Goal: Task Accomplishment & Management: Manage account settings

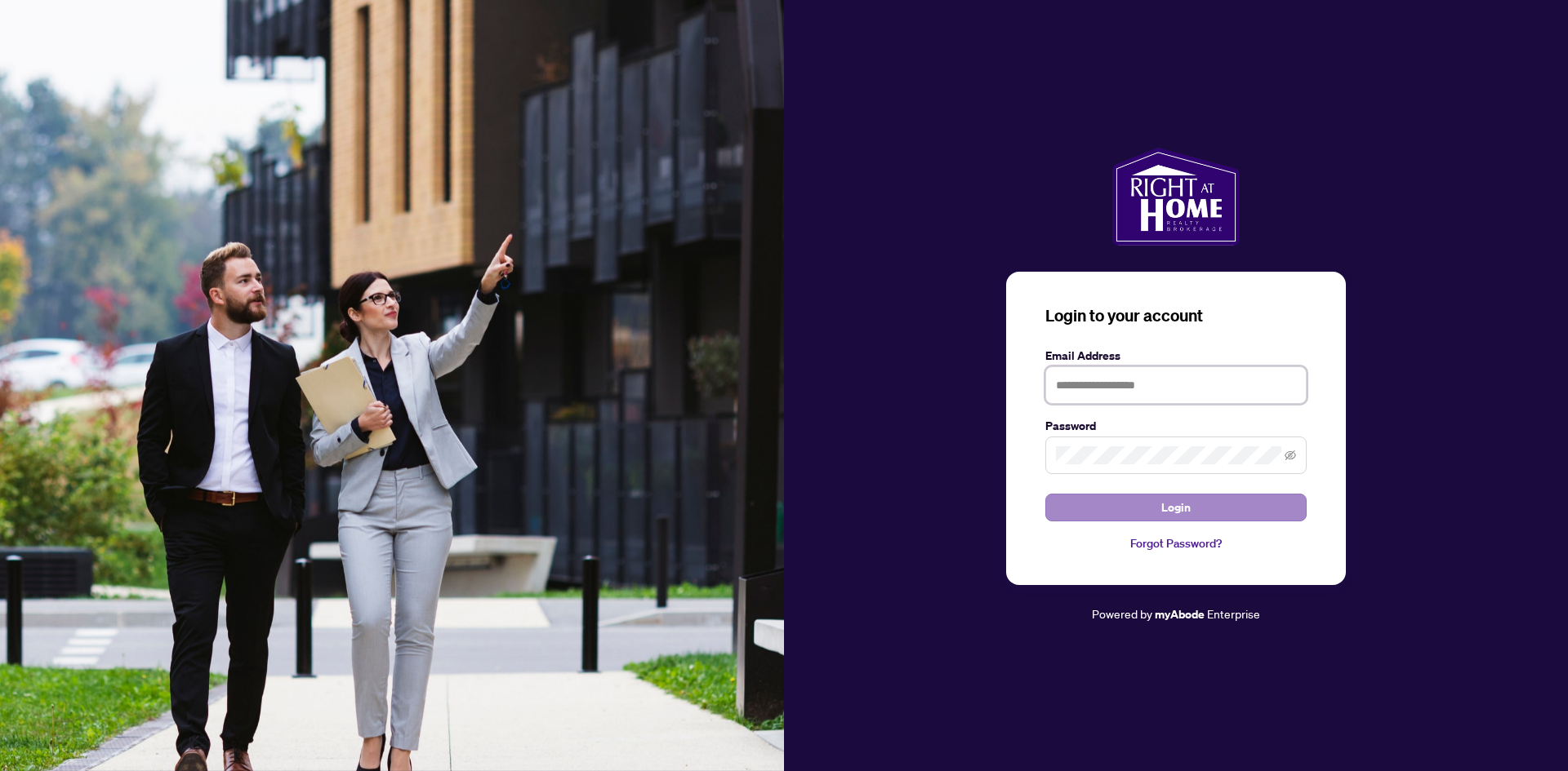
type input "**********"
click at [1073, 506] on button "Login" at bounding box center [1176, 507] width 261 height 28
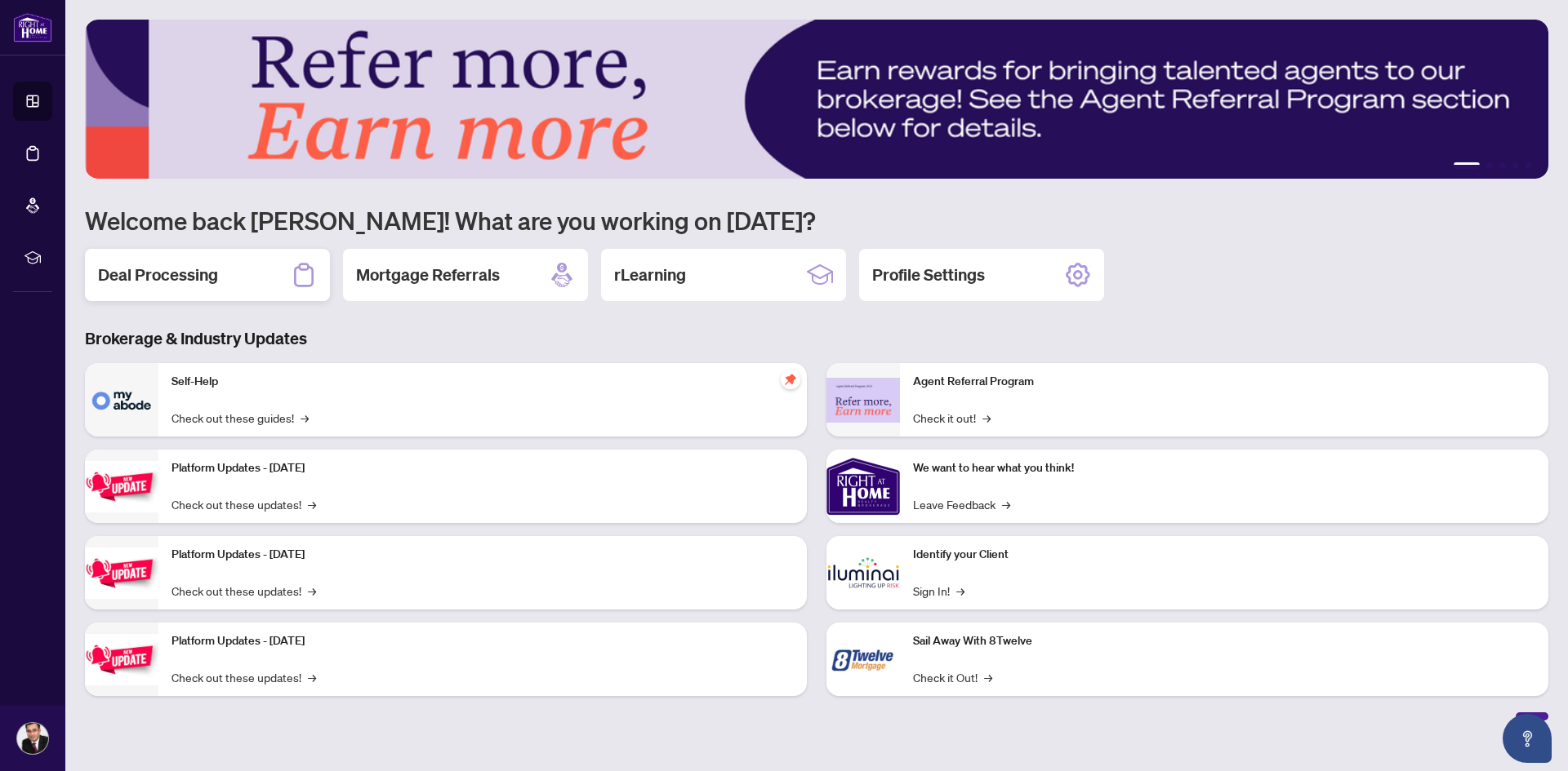
click at [242, 282] on div "Deal Processing" at bounding box center [207, 275] width 245 height 52
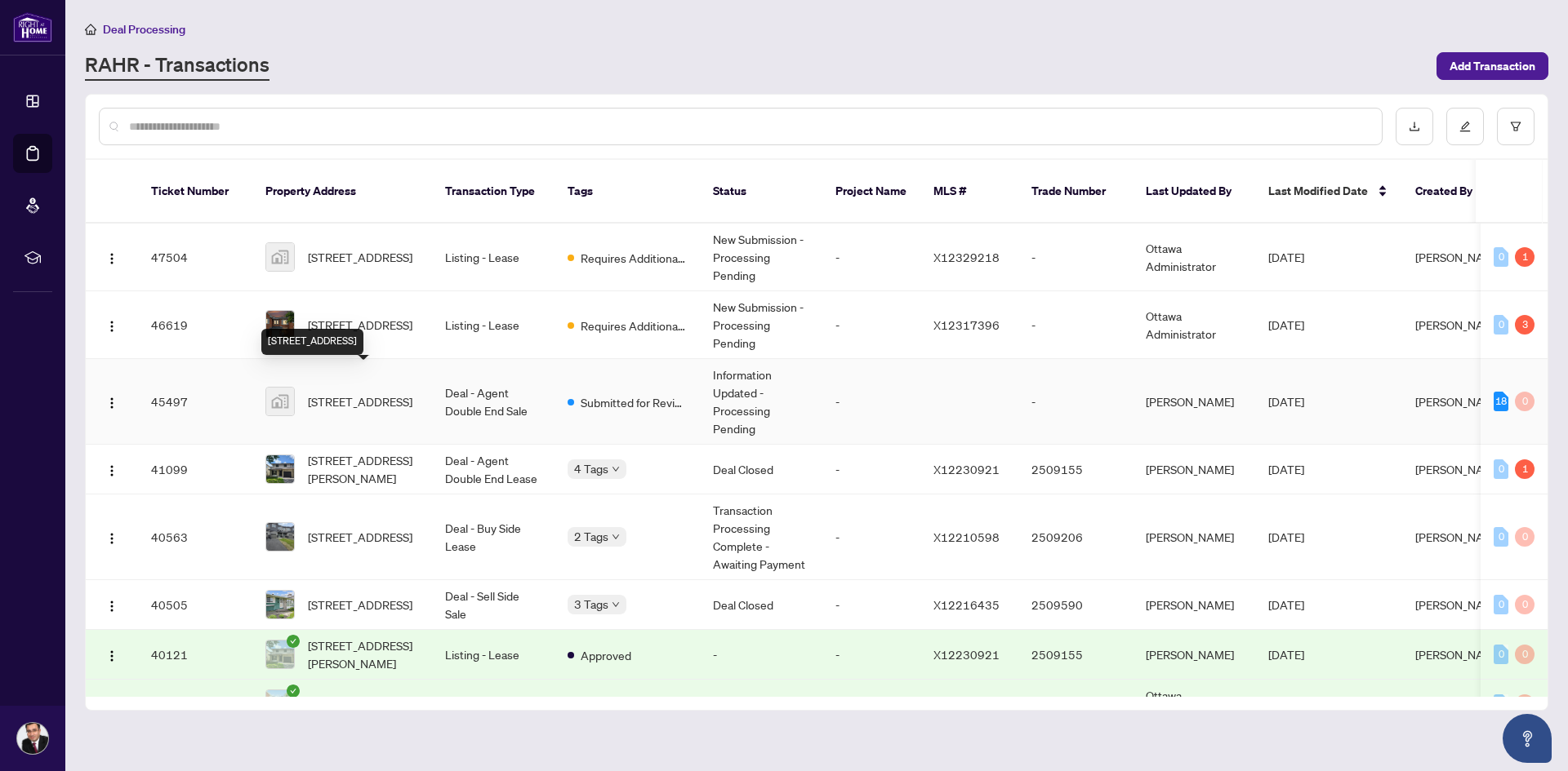
click at [381, 397] on span "[STREET_ADDRESS]" at bounding box center [360, 401] width 105 height 17
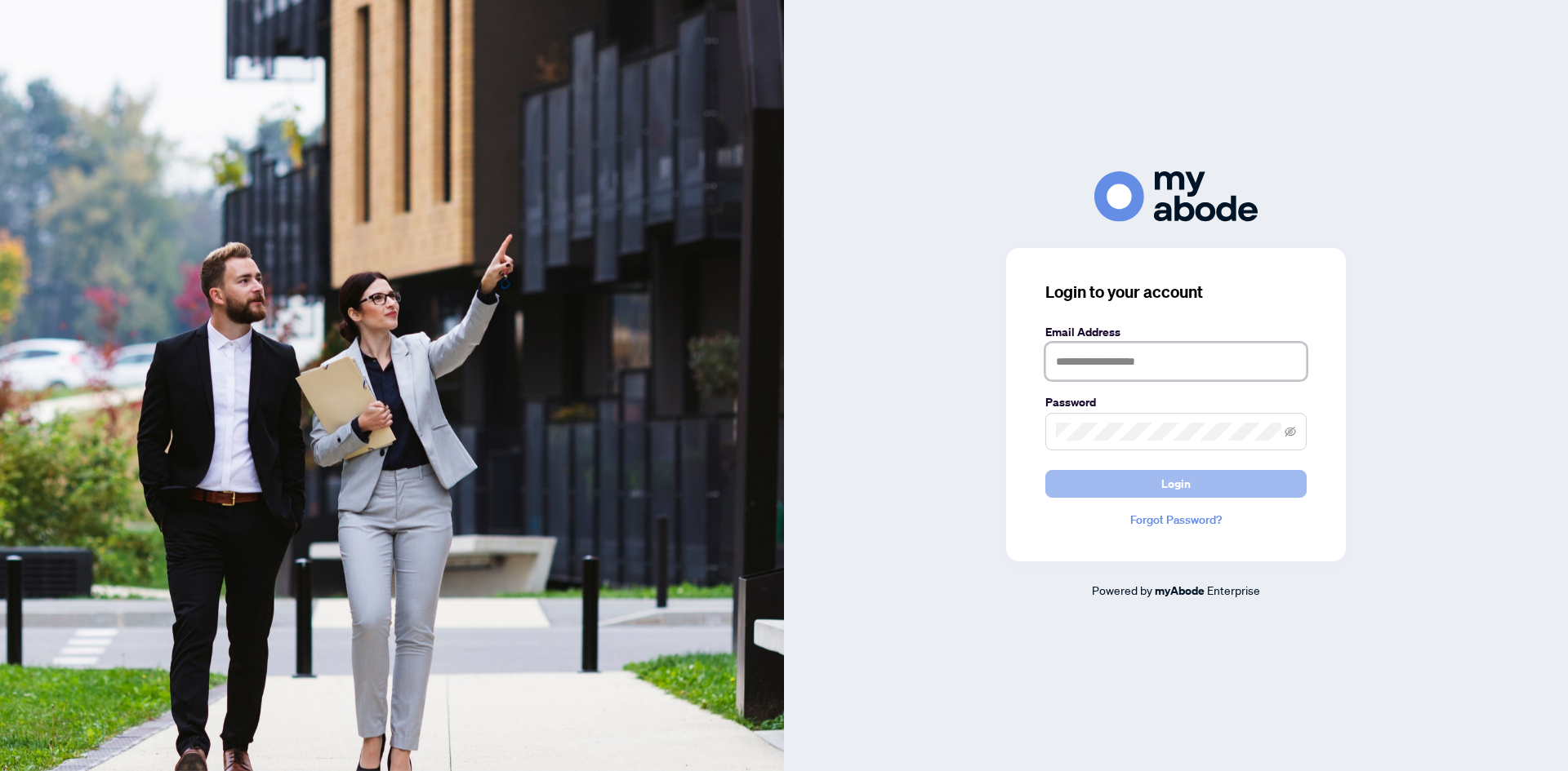
type input "**********"
click at [1092, 482] on button "Login" at bounding box center [1176, 484] width 261 height 28
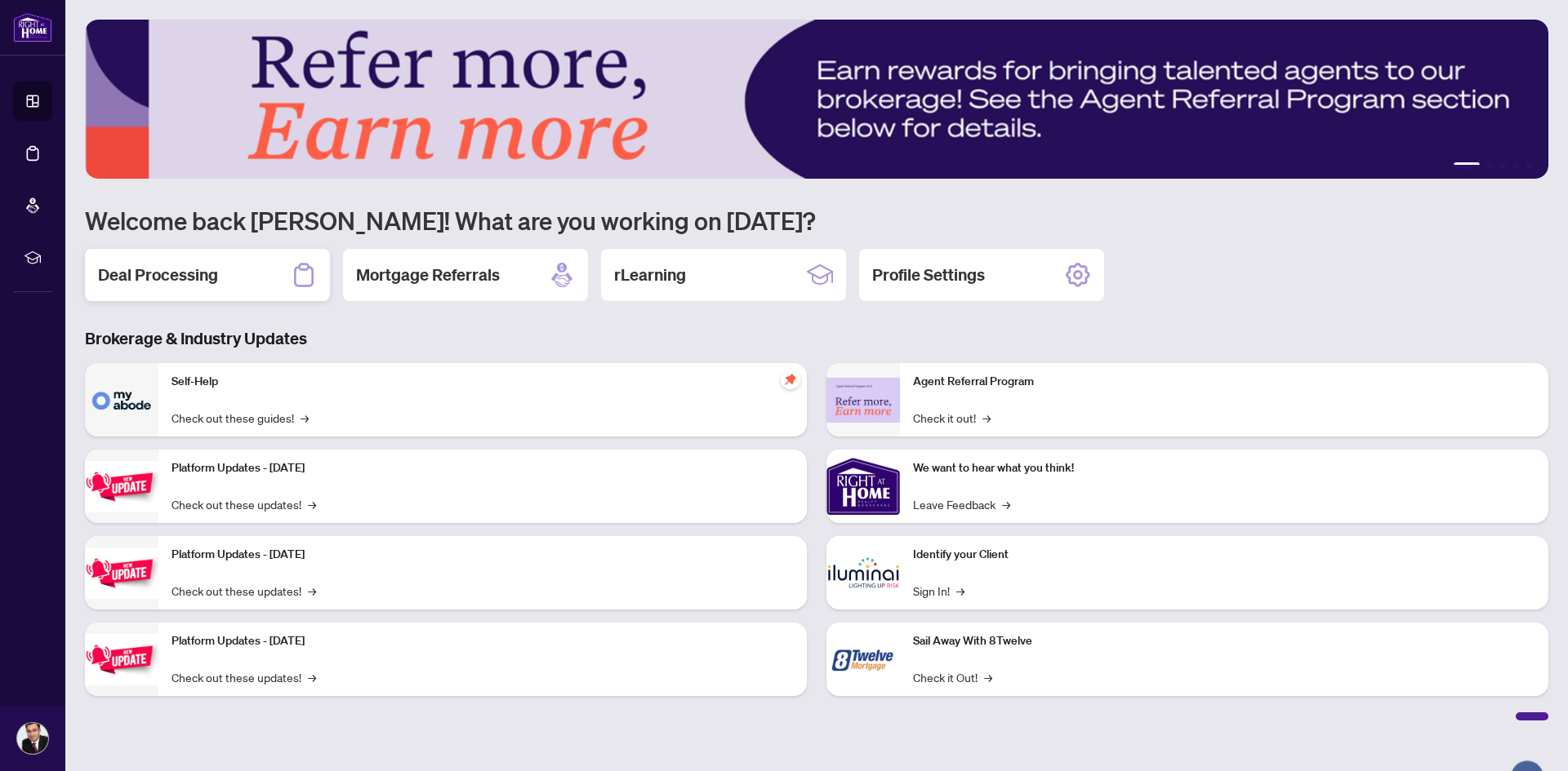
click at [224, 255] on div "Deal Processing" at bounding box center [207, 275] width 245 height 52
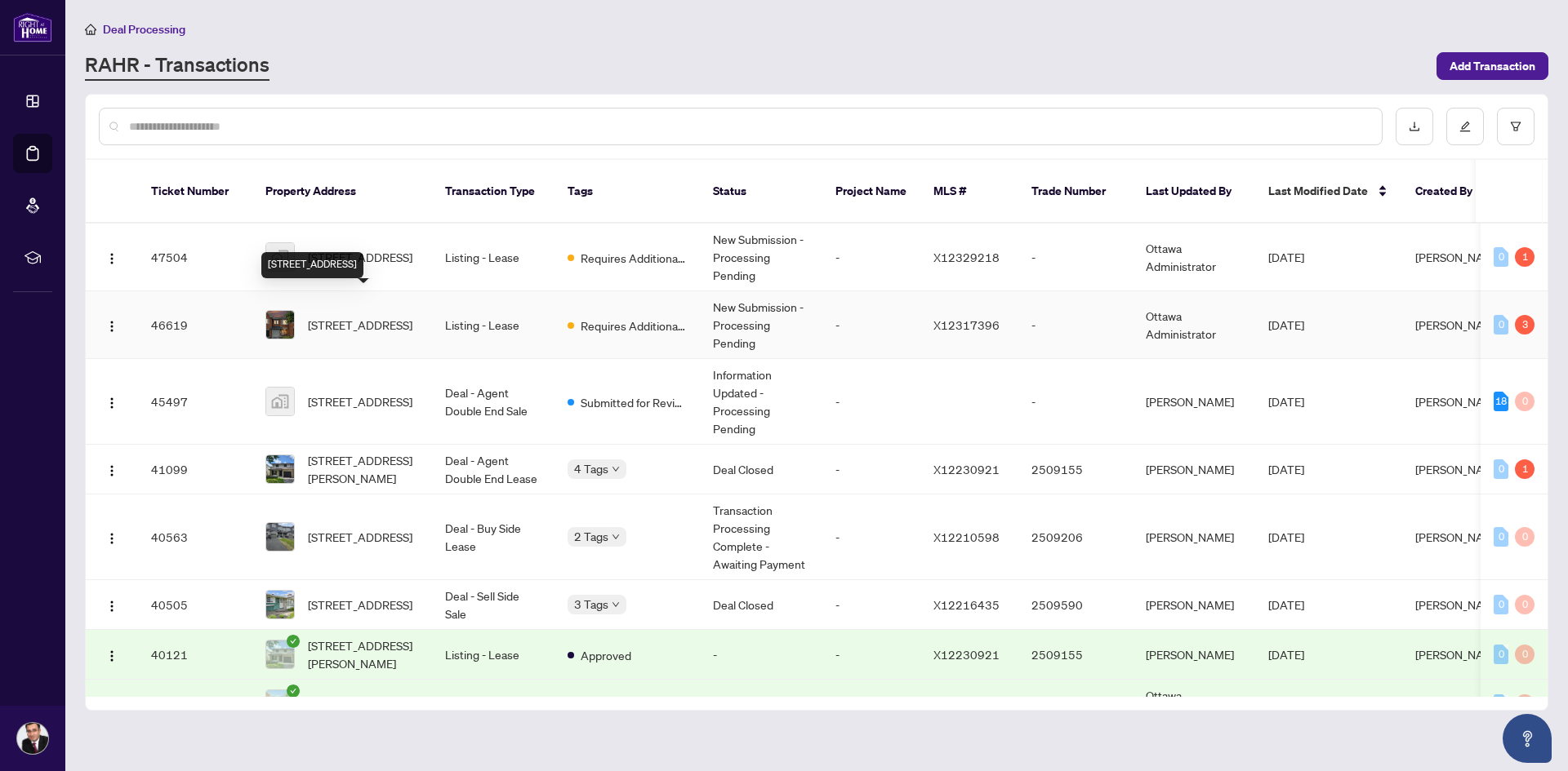
click at [365, 316] on span "352 Selene Way, Ottawa, Ontario K4A 0G6, Canada" at bounding box center [360, 324] width 105 height 17
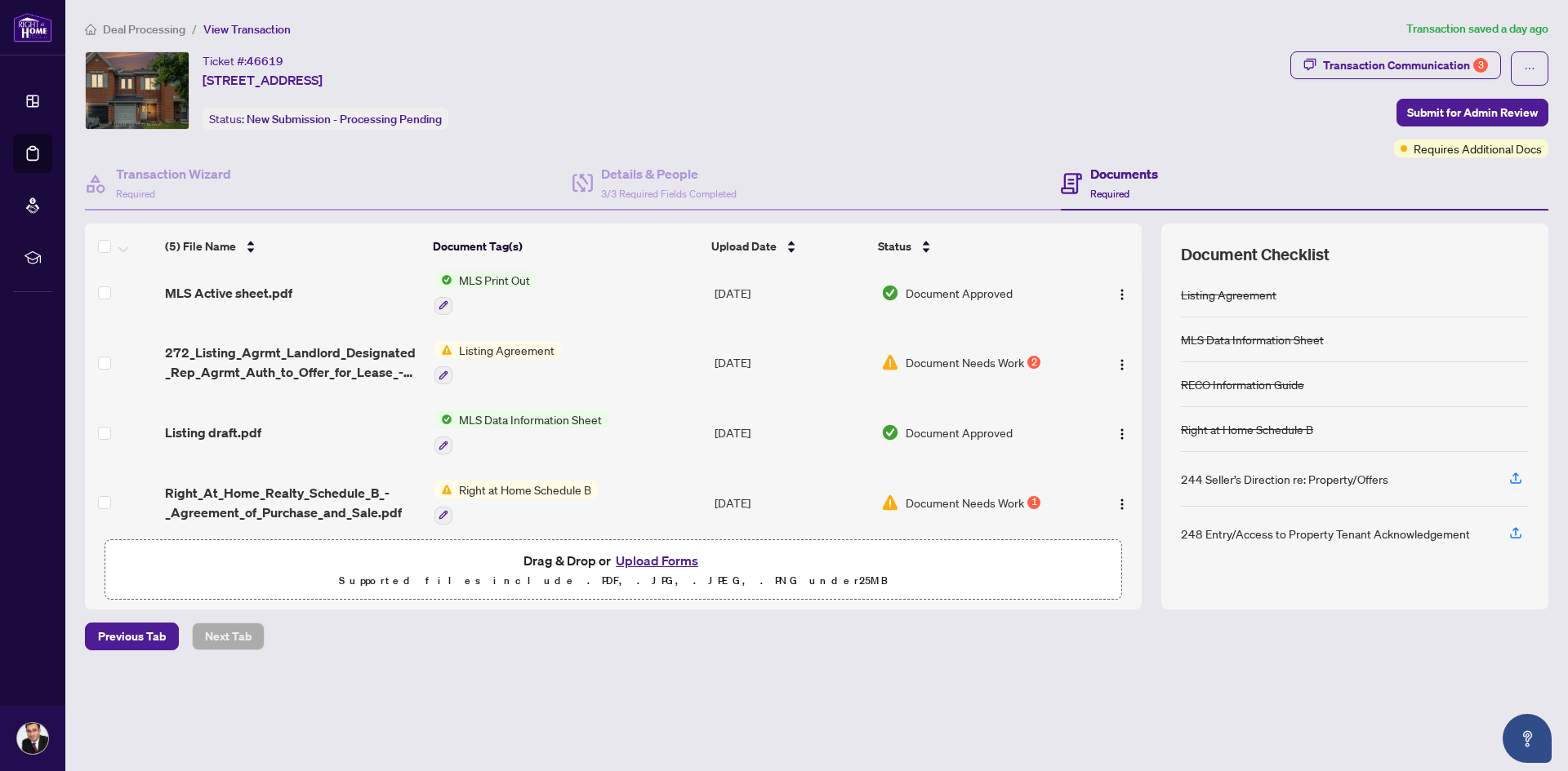
scroll to position [91, 0]
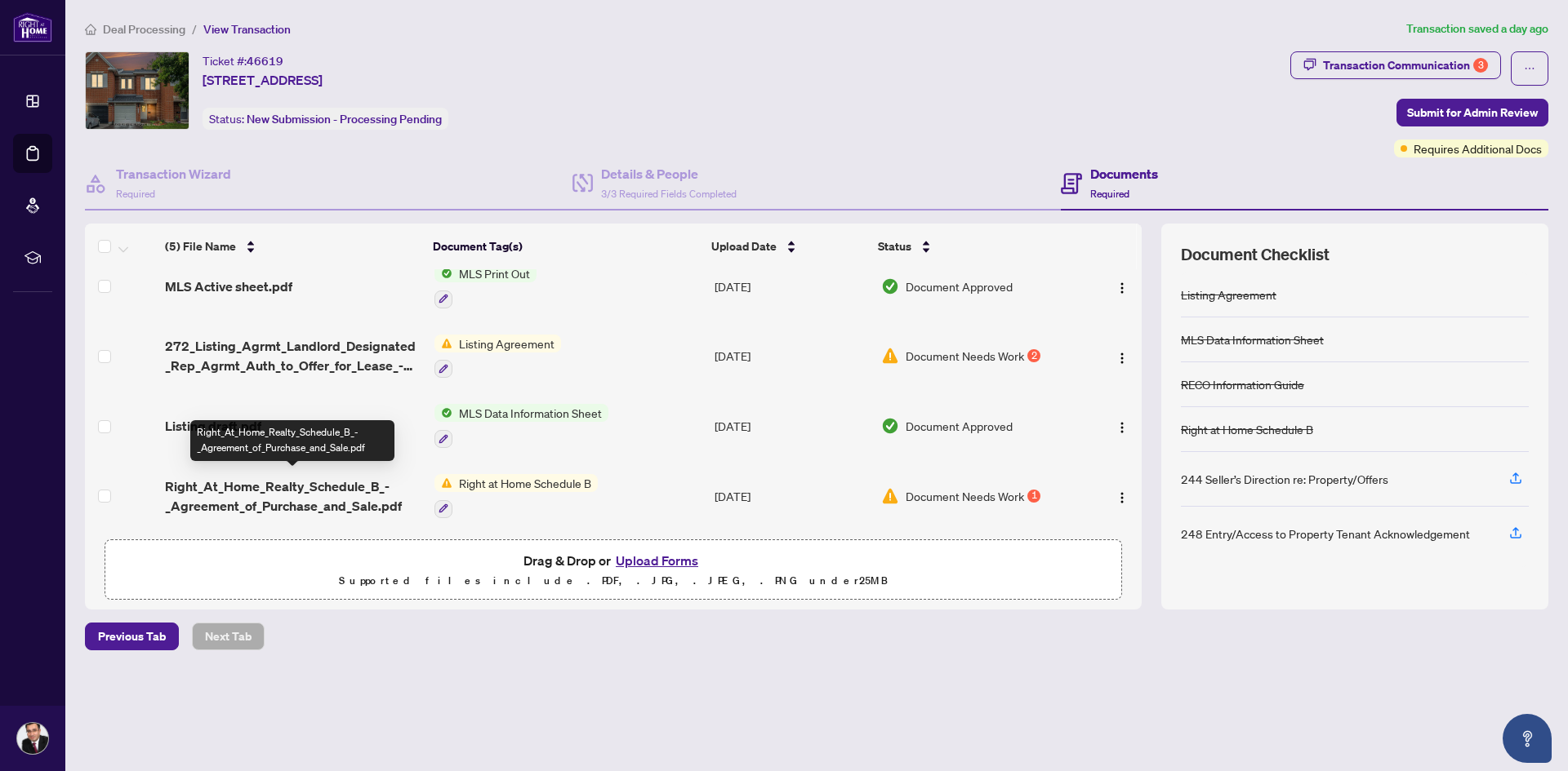
click at [365, 489] on span "Right_At_Home_Realty_Schedule_B_-_Agreement_of_Purchase_and_Sale.pdf" at bounding box center [293, 496] width 256 height 39
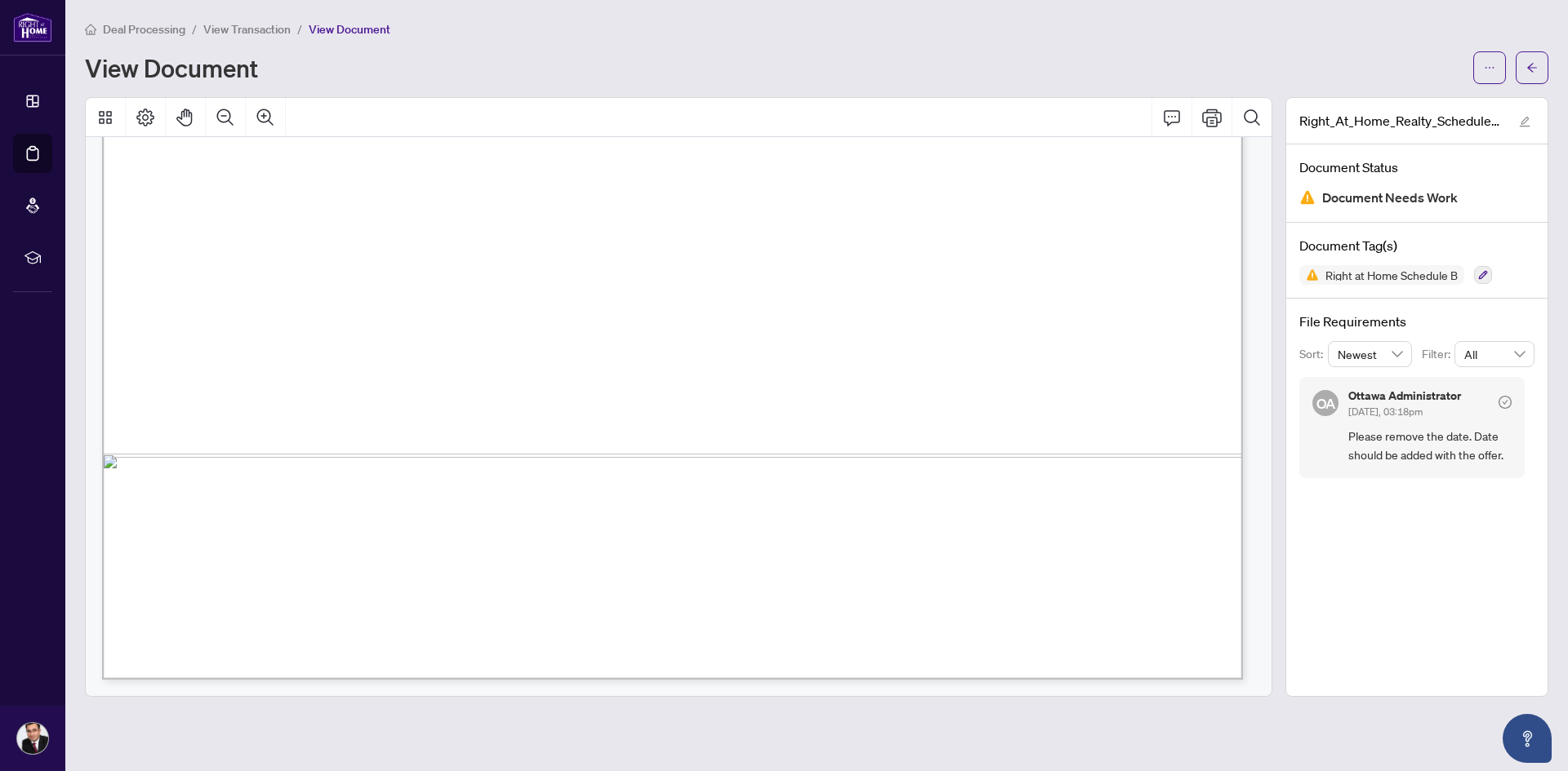
scroll to position [309, 0]
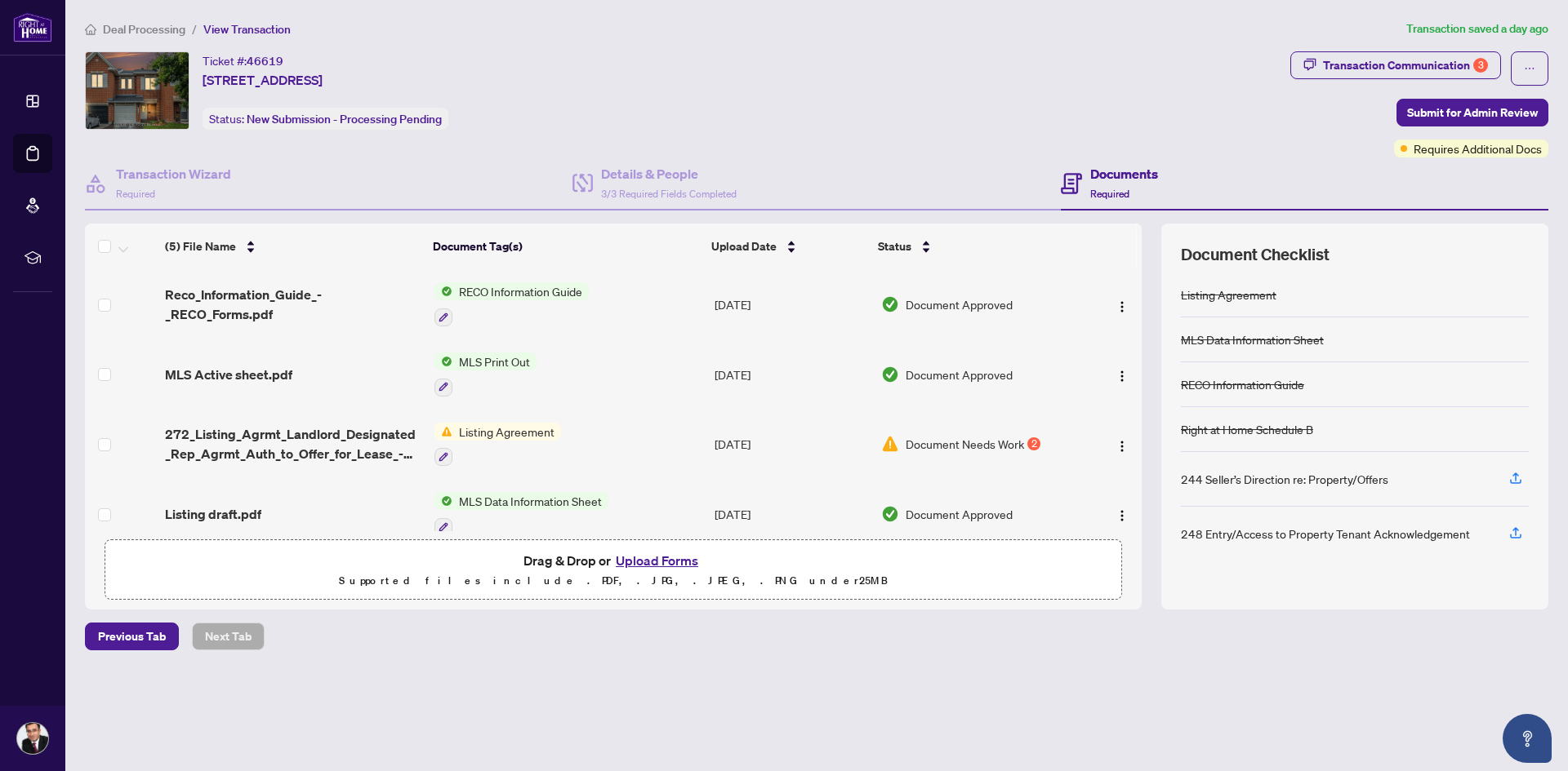
click at [678, 554] on button "Upload Forms" at bounding box center [657, 560] width 92 height 21
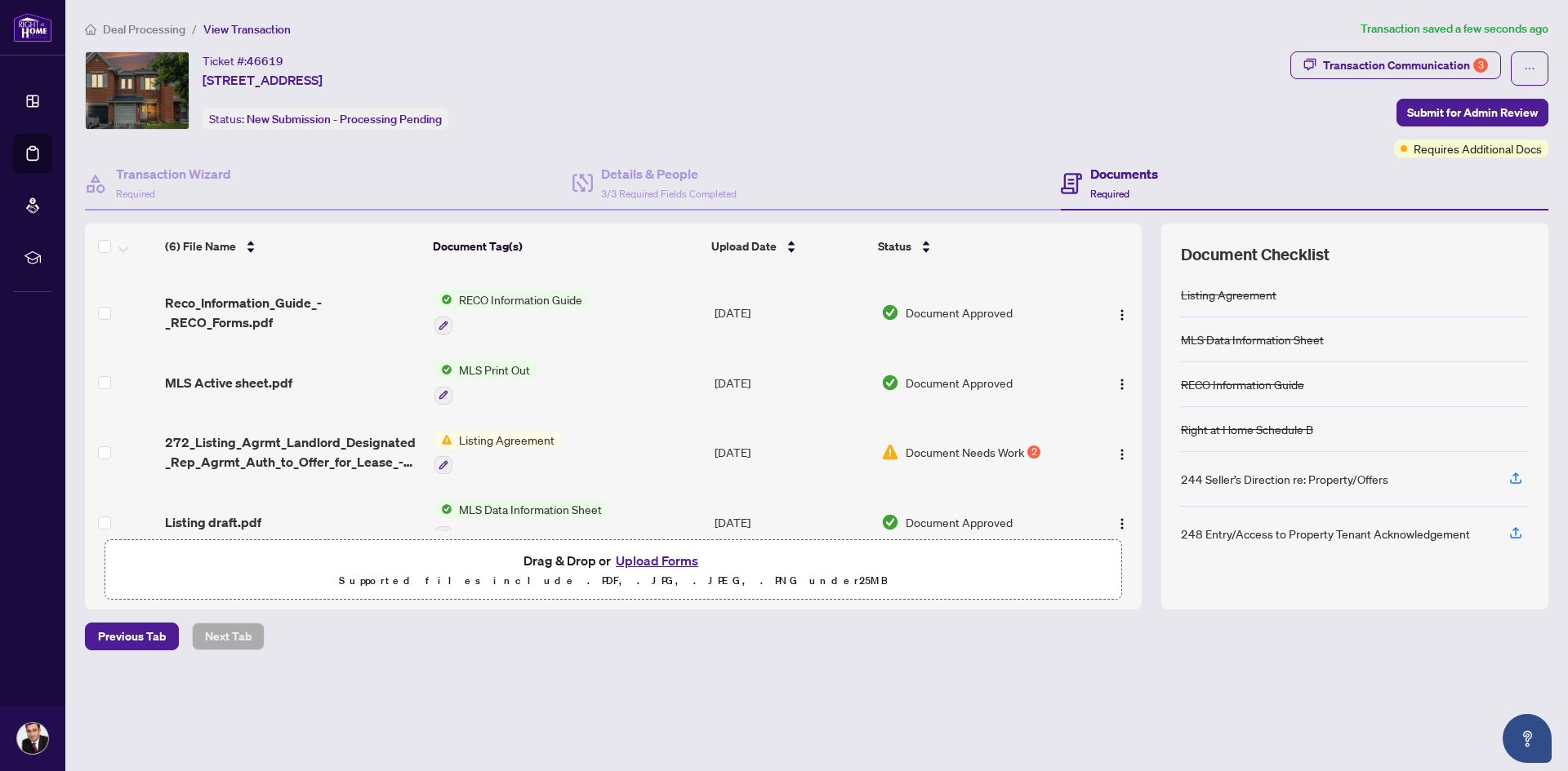
scroll to position [156, 0]
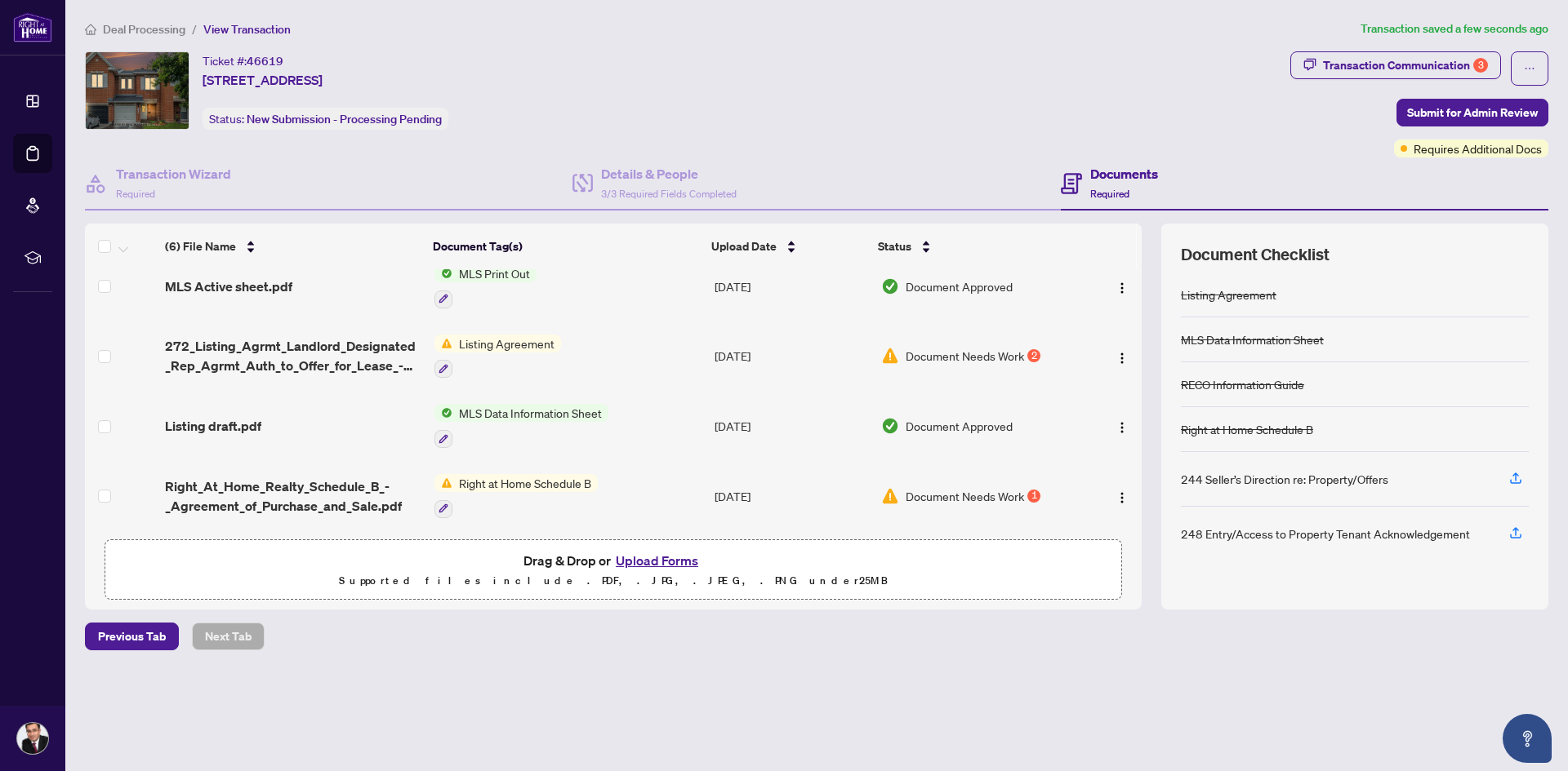
click at [510, 343] on span "Listing Agreement" at bounding box center [507, 344] width 109 height 17
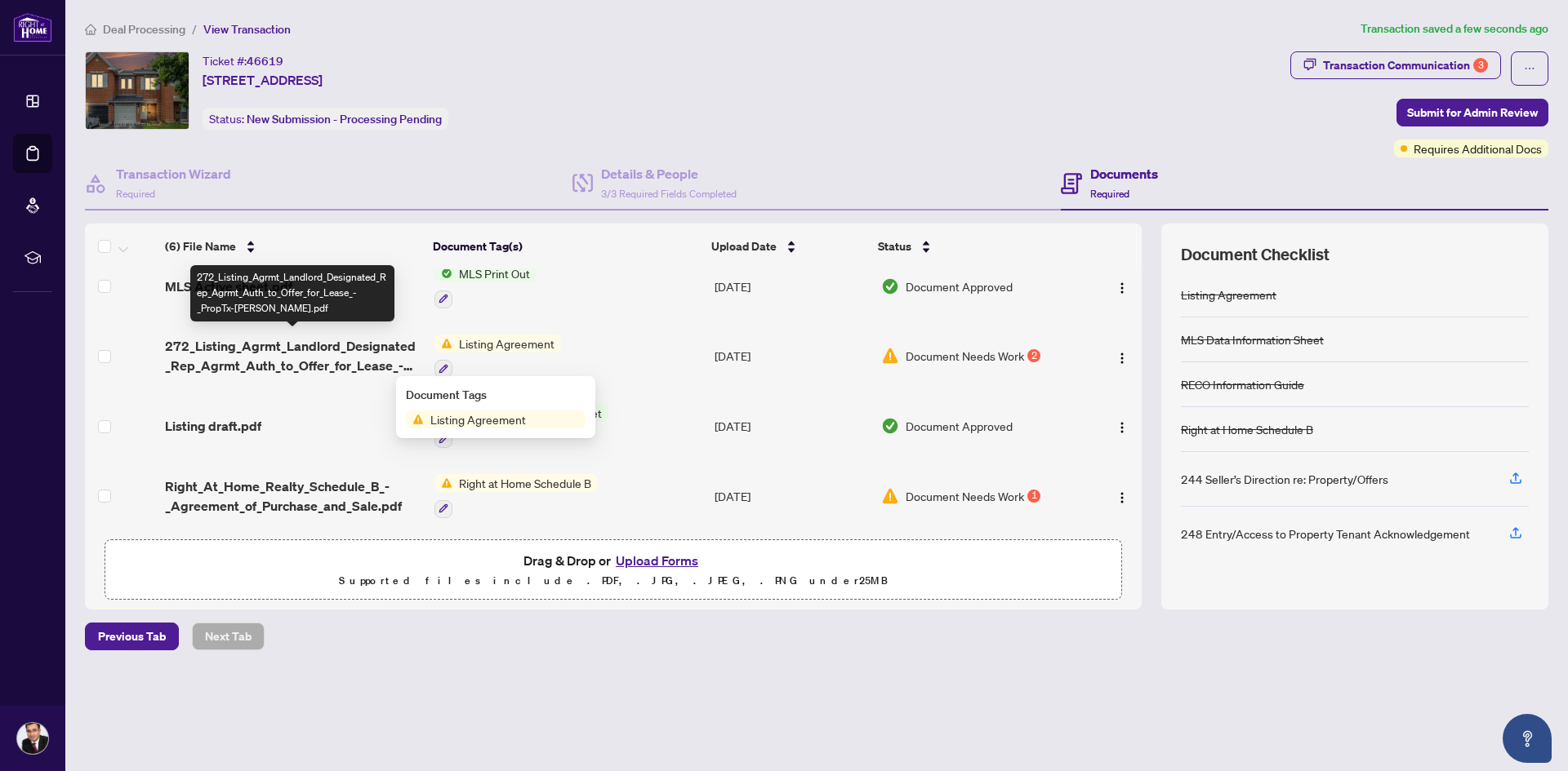
click at [376, 347] on span "272_Listing_Agrmt_Landlord_Designated_Rep_Agrmt_Auth_to_Offer_for_Lease_-_PropT…" at bounding box center [293, 355] width 256 height 39
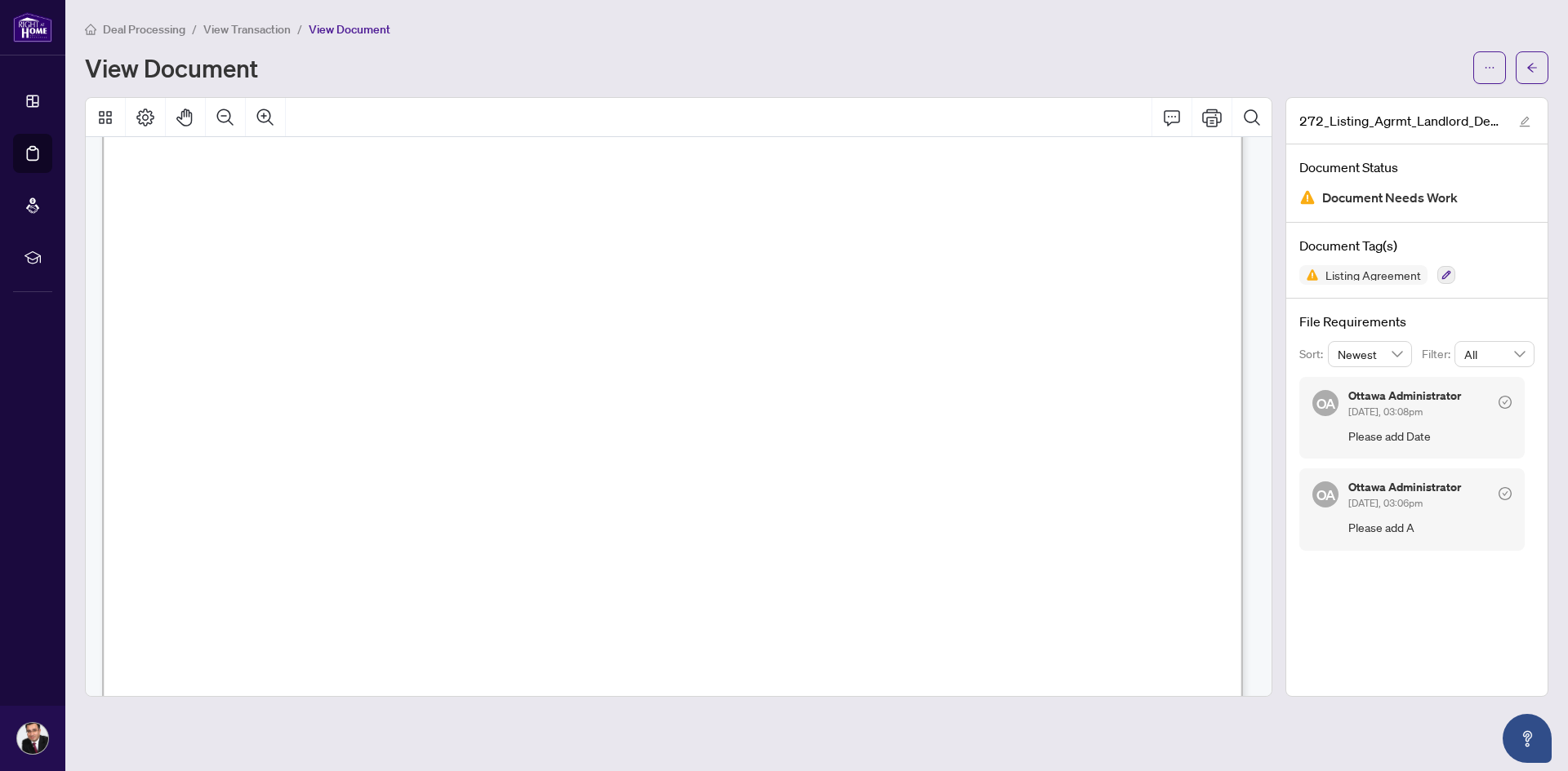
scroll to position [4727, 0]
